Goal: Transaction & Acquisition: Book appointment/travel/reservation

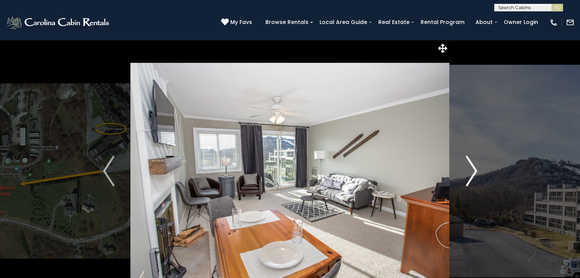
click at [470, 167] on img "Next" at bounding box center [470, 171] width 11 height 30
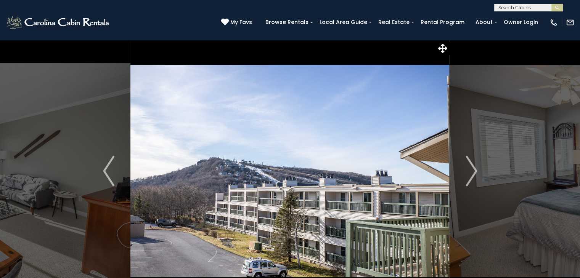
scroll to position [39, 0]
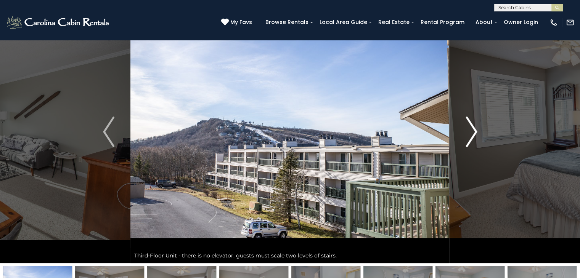
click at [469, 142] on img "Next" at bounding box center [470, 132] width 11 height 30
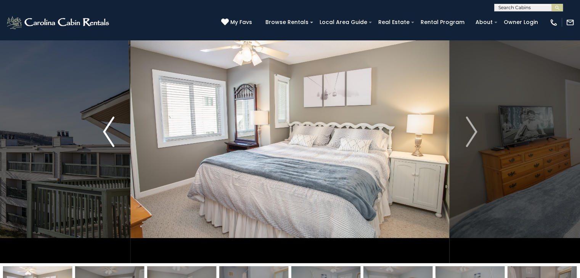
click at [99, 138] on button "Previous" at bounding box center [109, 131] width 44 height 263
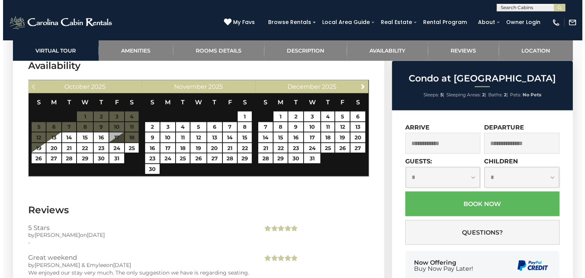
scroll to position [1658, 0]
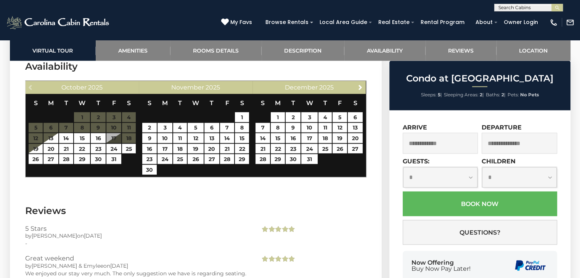
click at [264, 133] on link "14" at bounding box center [262, 138] width 14 height 10
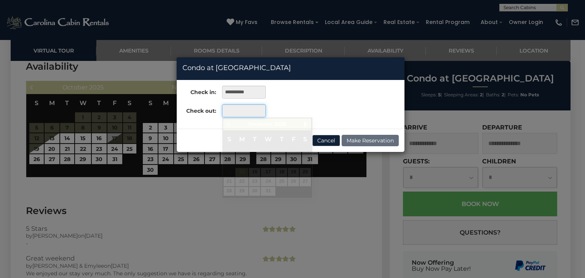
click at [242, 115] on input "text" at bounding box center [244, 110] width 44 height 13
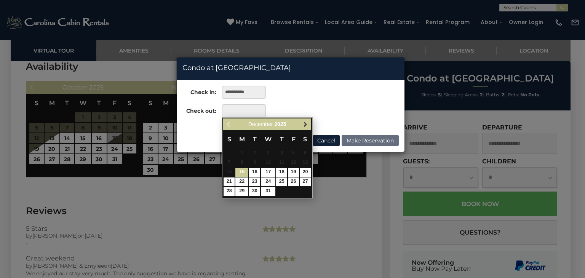
click at [306, 122] on span "Next" at bounding box center [306, 125] width 6 height 6
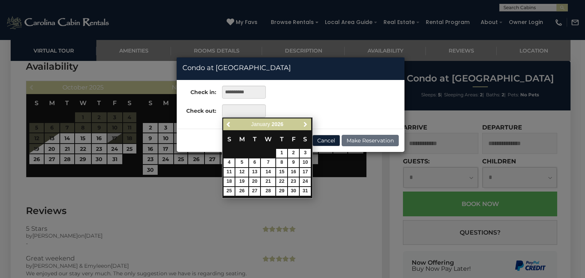
click at [306, 122] on span "Next" at bounding box center [306, 125] width 6 height 6
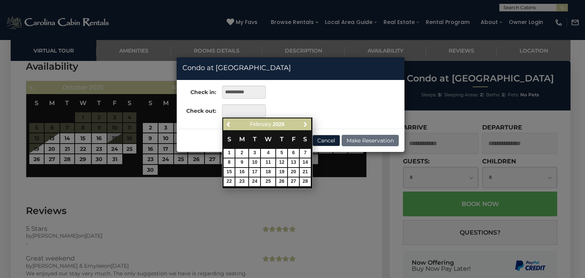
click at [306, 122] on span "Next" at bounding box center [306, 125] width 6 height 6
click at [303, 161] on link "14" at bounding box center [305, 163] width 11 height 9
type input "**********"
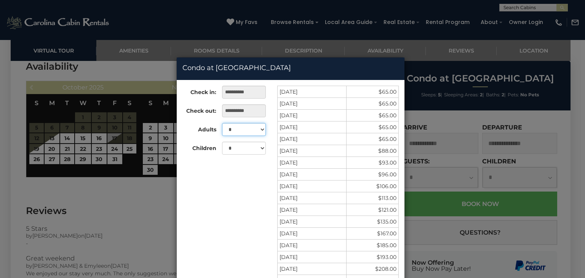
click at [250, 133] on select "* * * * *" at bounding box center [244, 129] width 44 height 13
select select "*"
click at [222, 123] on select "* * * * *" at bounding box center [244, 129] width 44 height 13
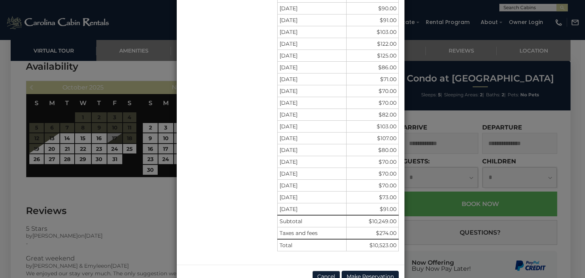
scroll to position [948, 0]
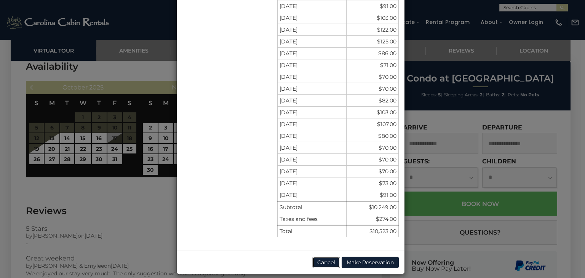
click at [317, 257] on button "Cancel" at bounding box center [326, 262] width 28 height 11
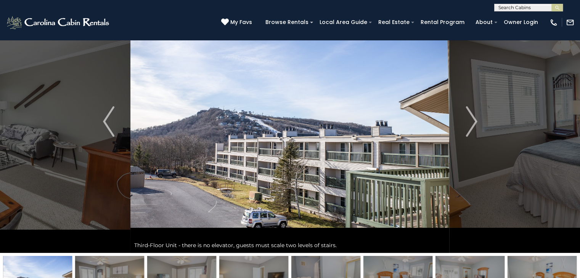
scroll to position [0, 0]
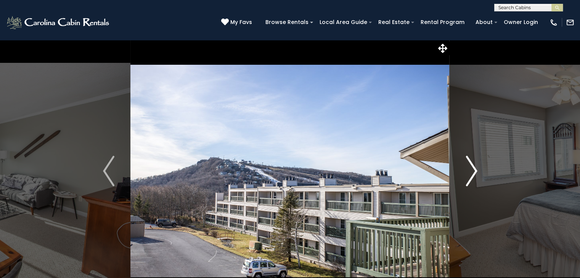
click at [471, 177] on img "Next" at bounding box center [470, 171] width 11 height 30
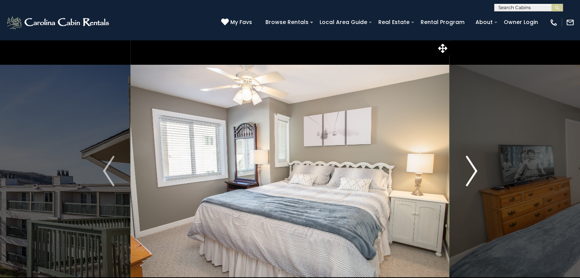
click at [471, 177] on img "Next" at bounding box center [470, 171] width 11 height 30
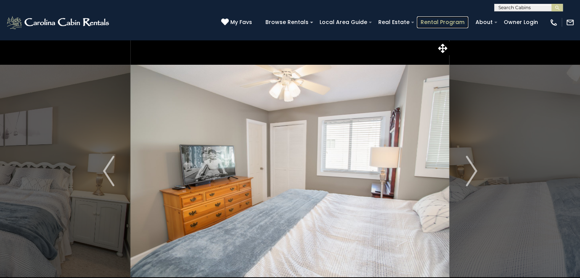
click at [431, 22] on link "Rental Program" at bounding box center [441, 22] width 51 height 12
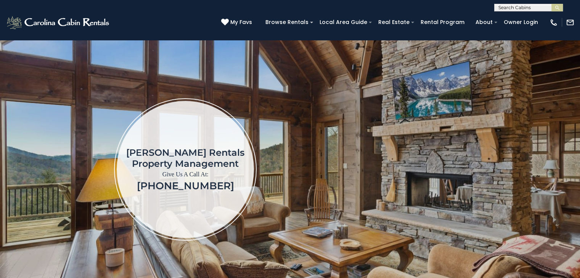
scroll to position [36, 0]
